Goal: Navigation & Orientation: Find specific page/section

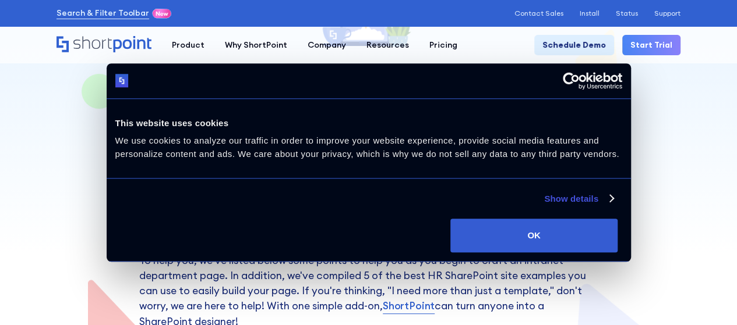
scroll to position [116, 0]
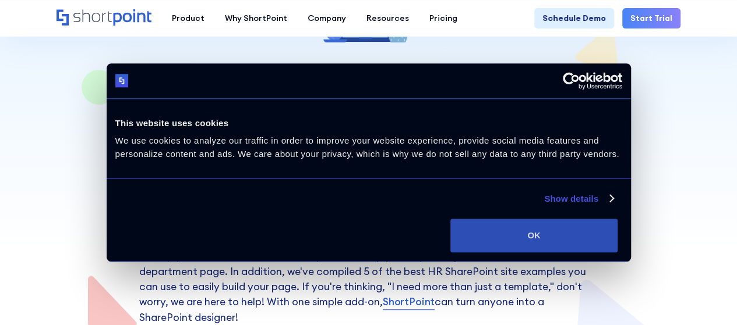
click at [617, 225] on button "OK" at bounding box center [533, 236] width 167 height 34
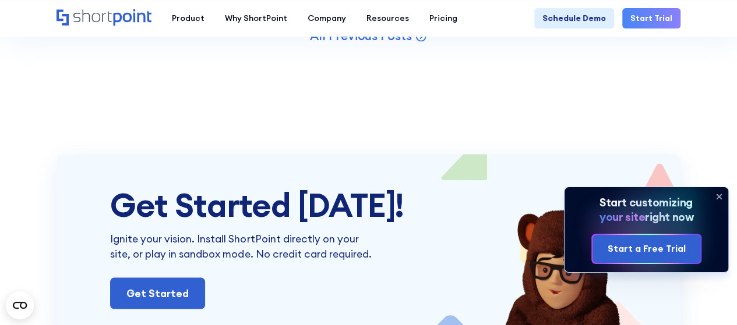
scroll to position [3377, 0]
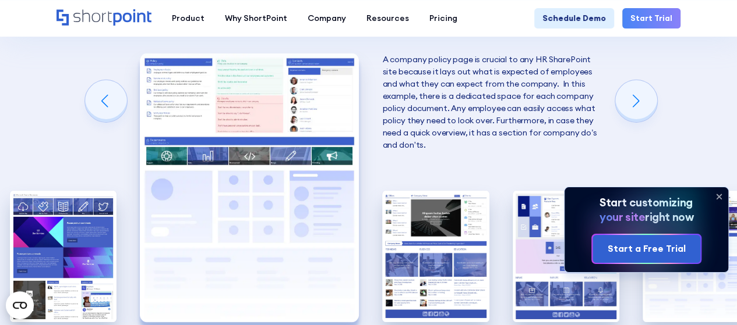
scroll to position [2038, 0]
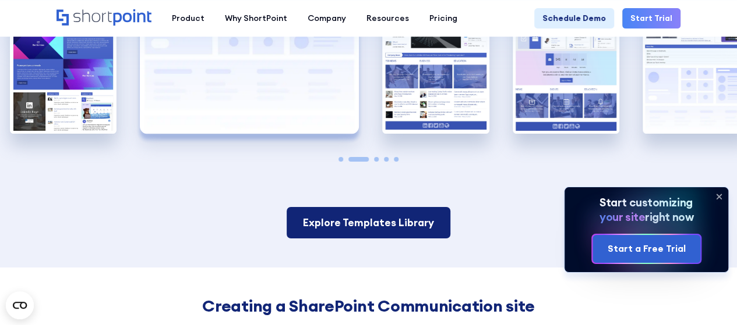
click at [423, 233] on link "Explore Templates Library" at bounding box center [368, 222] width 164 height 31
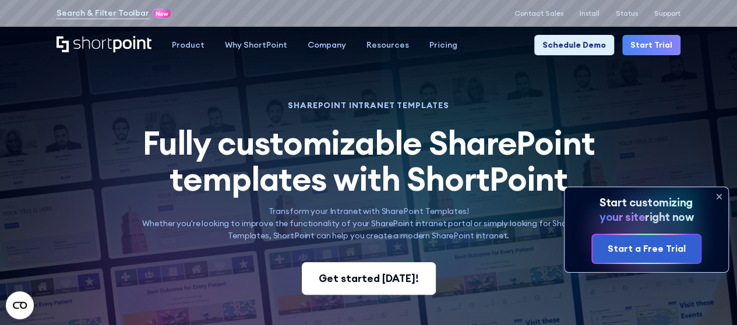
click at [411, 281] on div "Get started [DATE]!" at bounding box center [368, 278] width 100 height 15
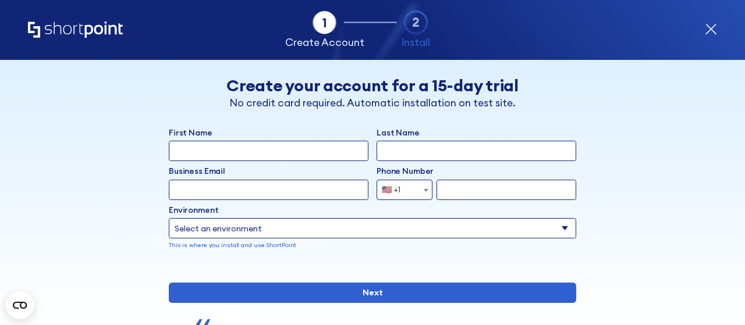
click at [708, 32] on icon "form" at bounding box center [711, 29] width 10 height 10
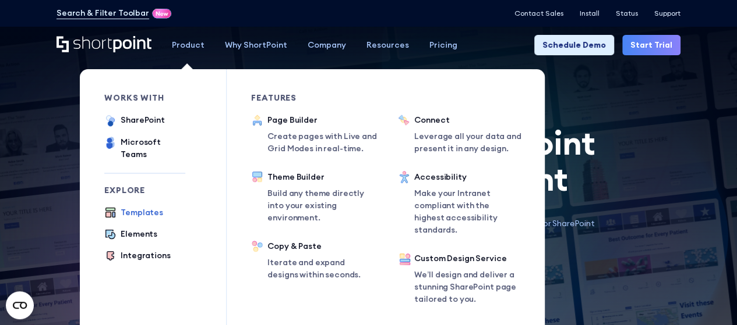
click at [157, 207] on div "Templates" at bounding box center [142, 213] width 43 height 12
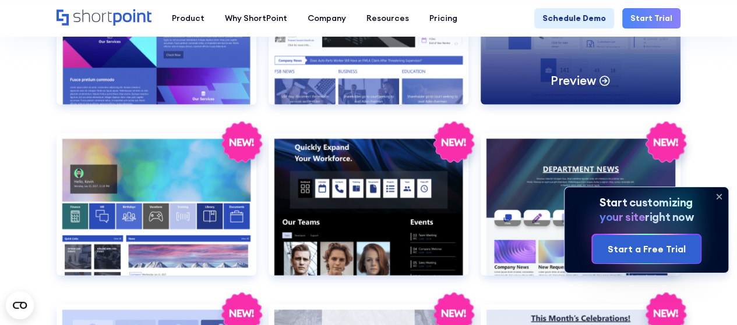
scroll to position [1456, 0]
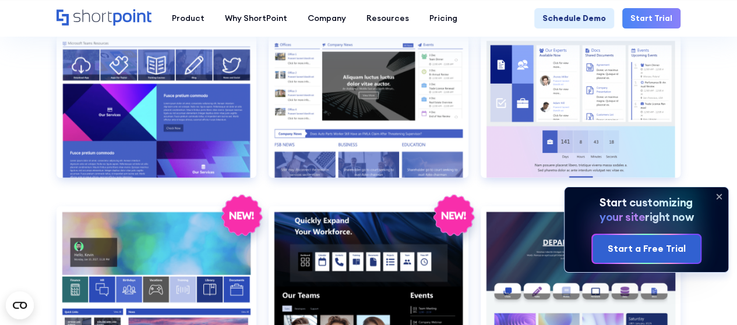
click at [711, 196] on icon at bounding box center [718, 196] width 19 height 19
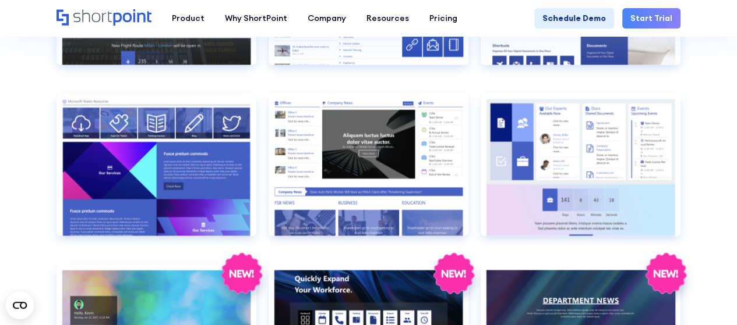
scroll to position [1223, 0]
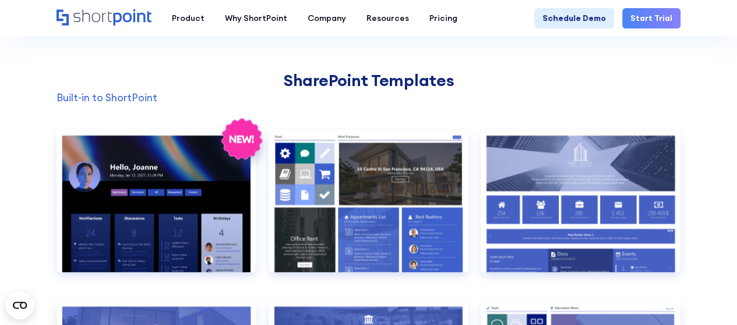
scroll to position [873, 0]
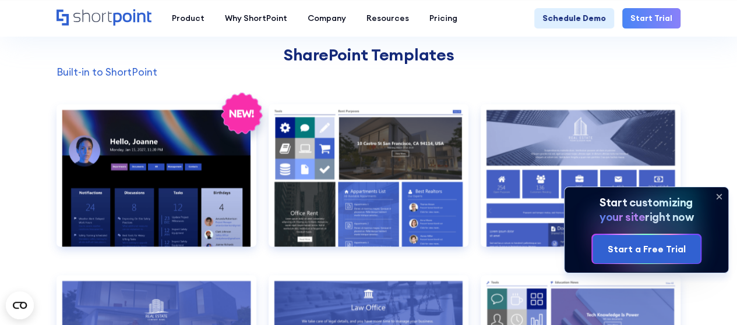
click at [723, 189] on icon at bounding box center [718, 196] width 19 height 19
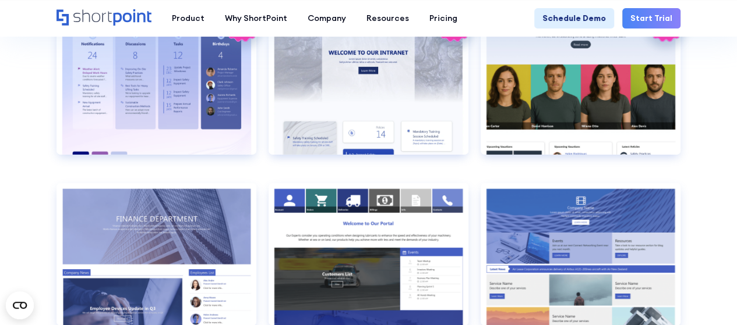
scroll to position [1805, 0]
